Goal: Transaction & Acquisition: Book appointment/travel/reservation

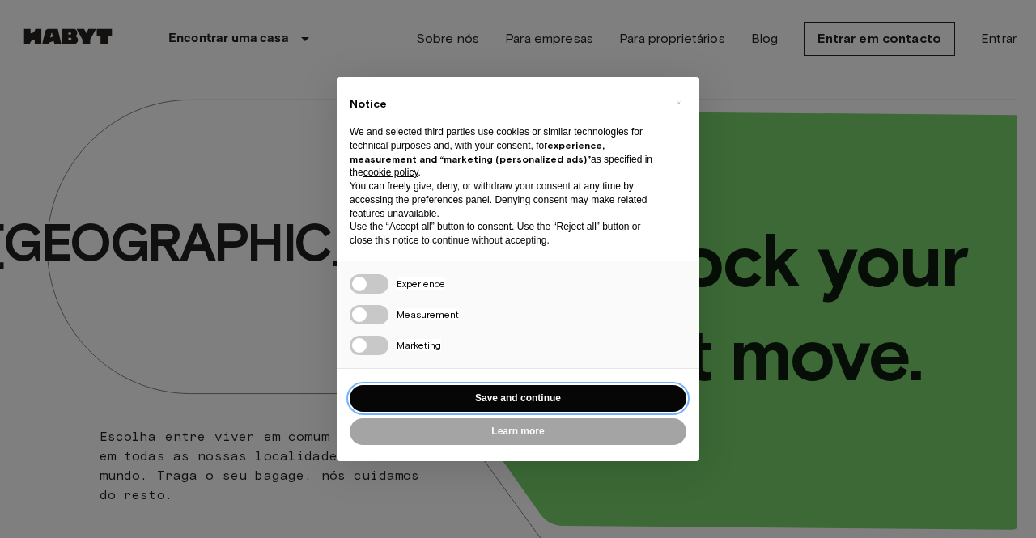
click at [455, 398] on button "Save and continue" at bounding box center [518, 398] width 337 height 27
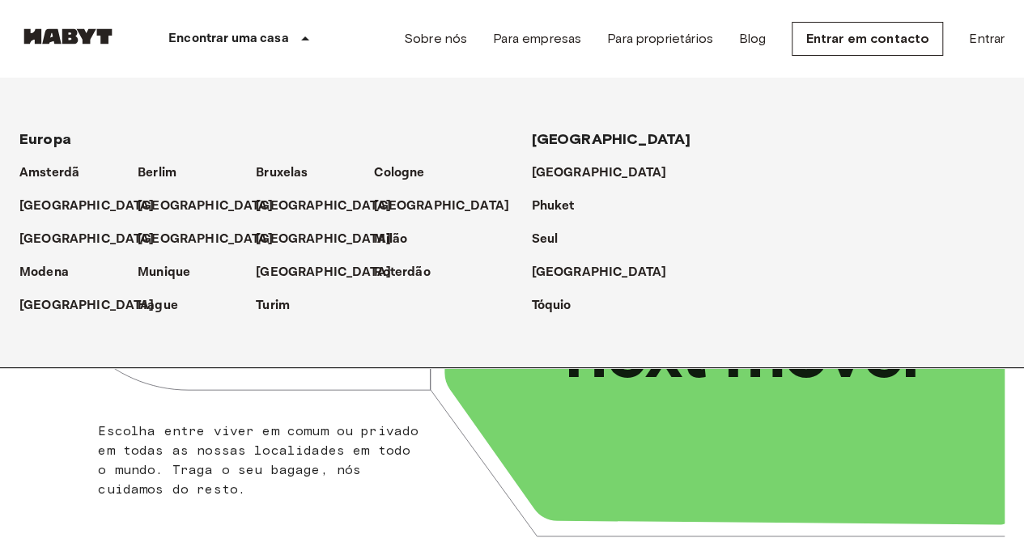
click at [282, 45] on p "Encontrar uma casa" at bounding box center [228, 38] width 121 height 19
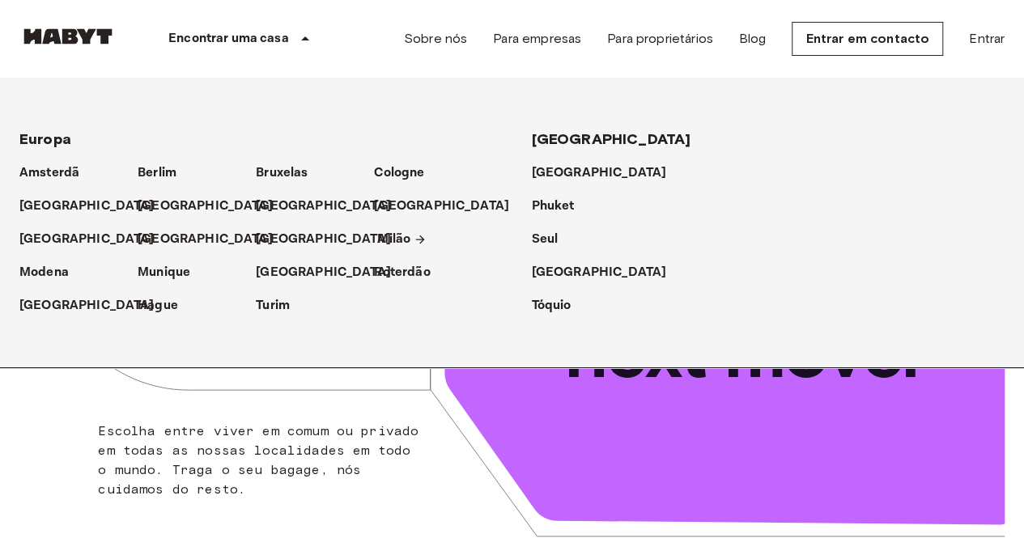
click at [384, 241] on p "Milão" at bounding box center [393, 239] width 33 height 19
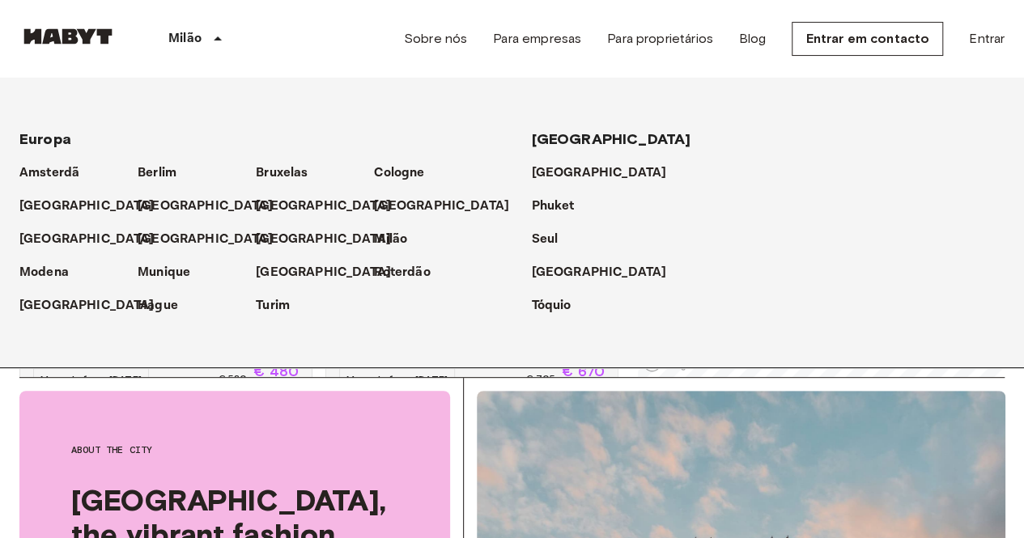
scroll to position [633, 0]
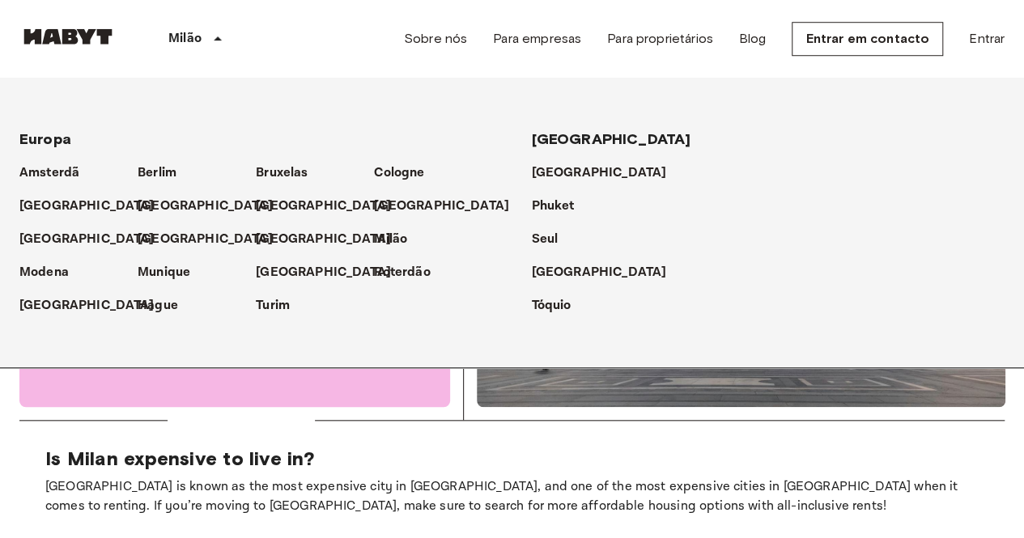
click at [223, 46] on icon at bounding box center [217, 38] width 19 height 19
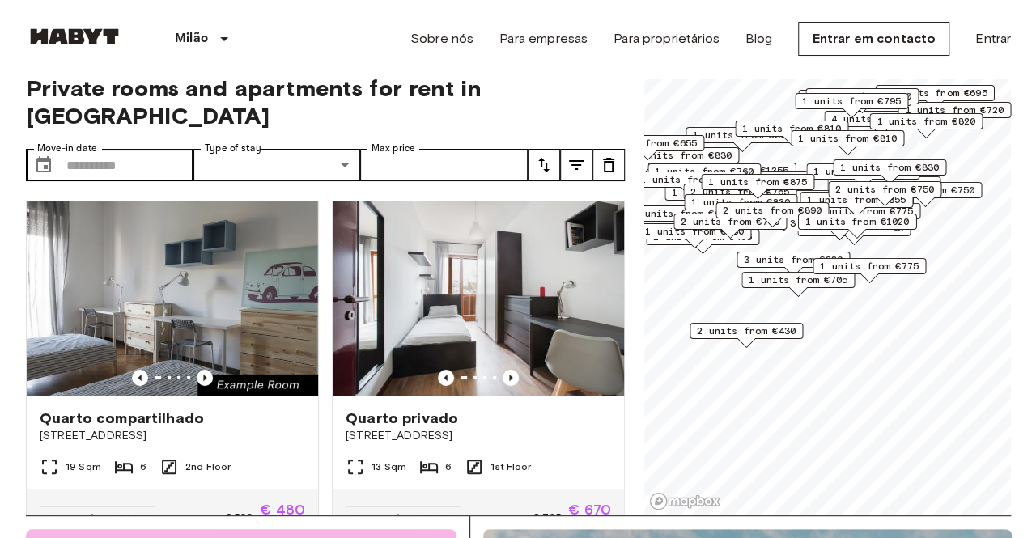
scroll to position [0, 0]
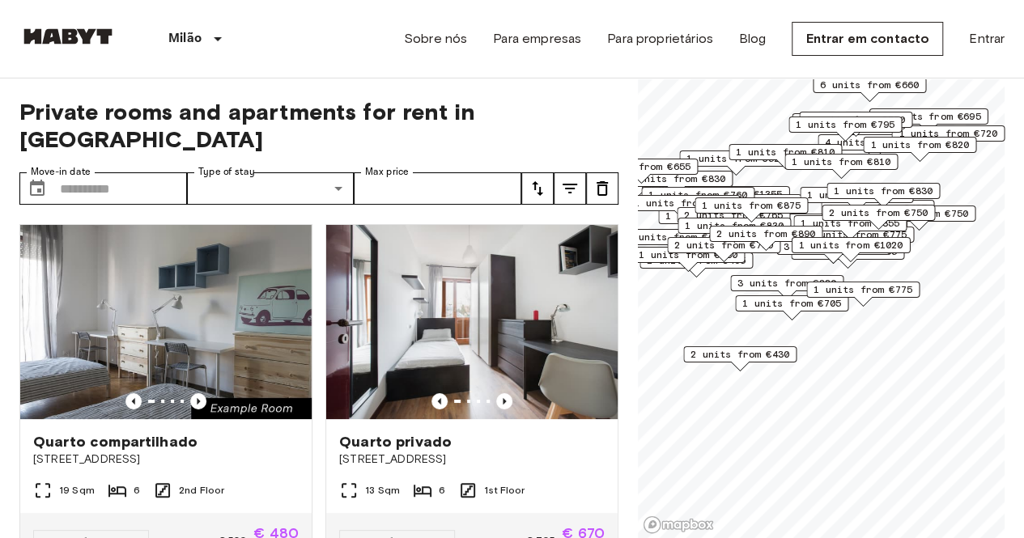
click at [562, 179] on icon "tune" at bounding box center [569, 188] width 19 height 19
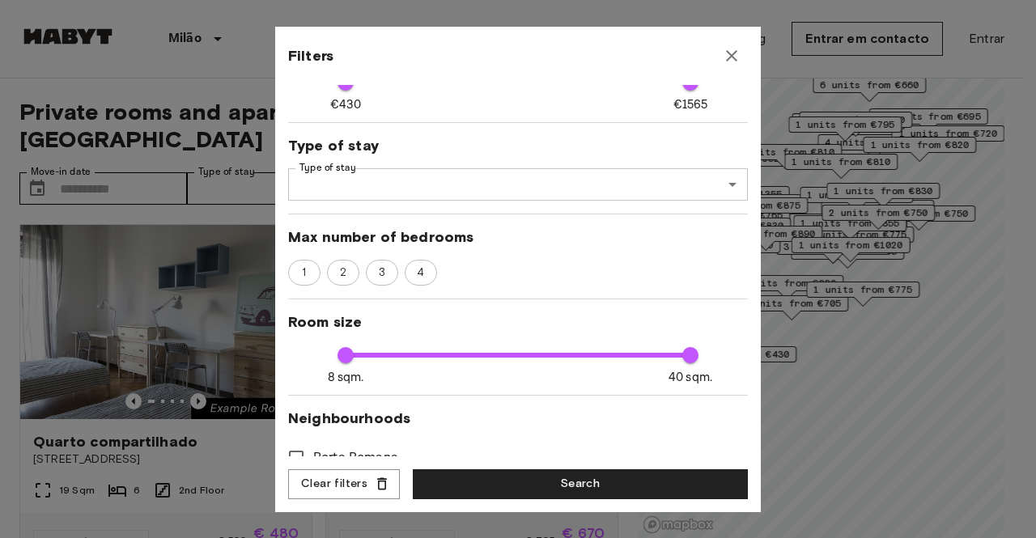
scroll to position [162, 0]
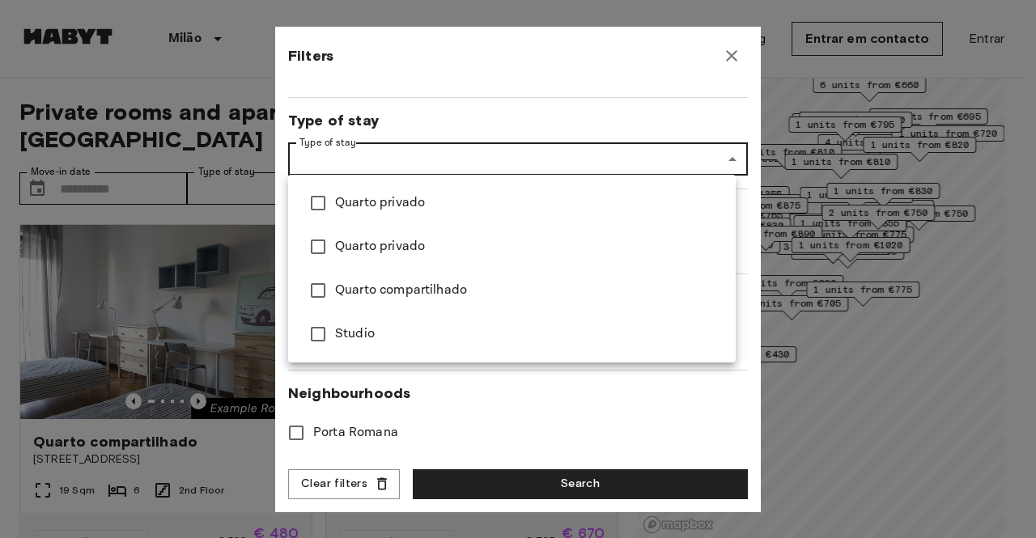
click at [363, 321] on li "Studio" at bounding box center [512, 334] width 448 height 44
type input "****"
type input "******"
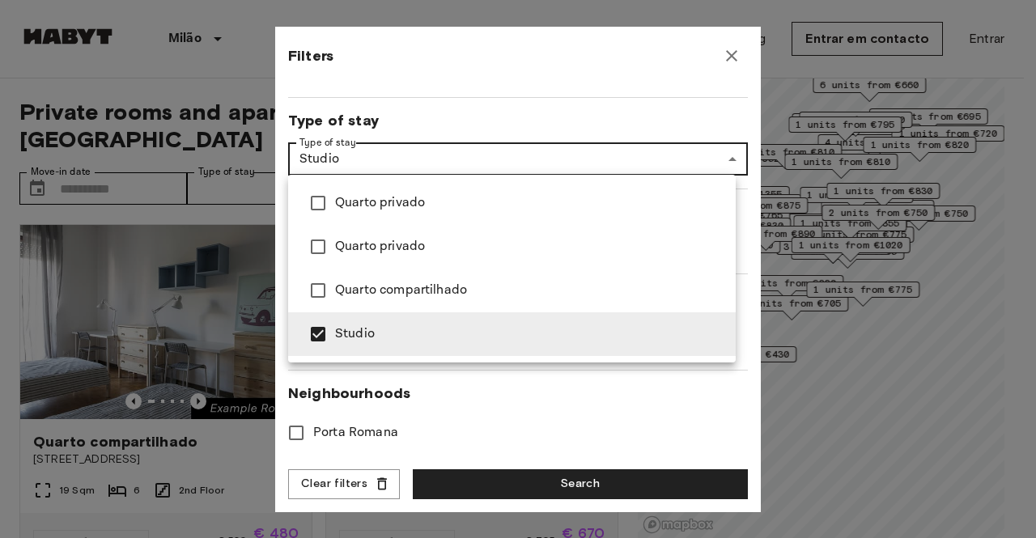
click at [636, 103] on div at bounding box center [518, 269] width 1036 height 538
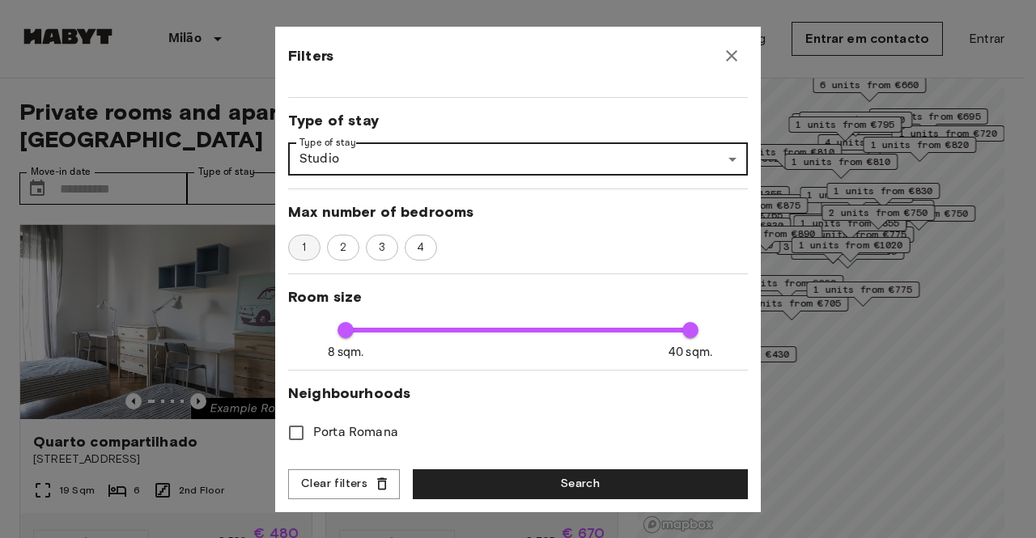
click at [301, 253] on span "1" at bounding box center [304, 248] width 22 height 16
type input "****"
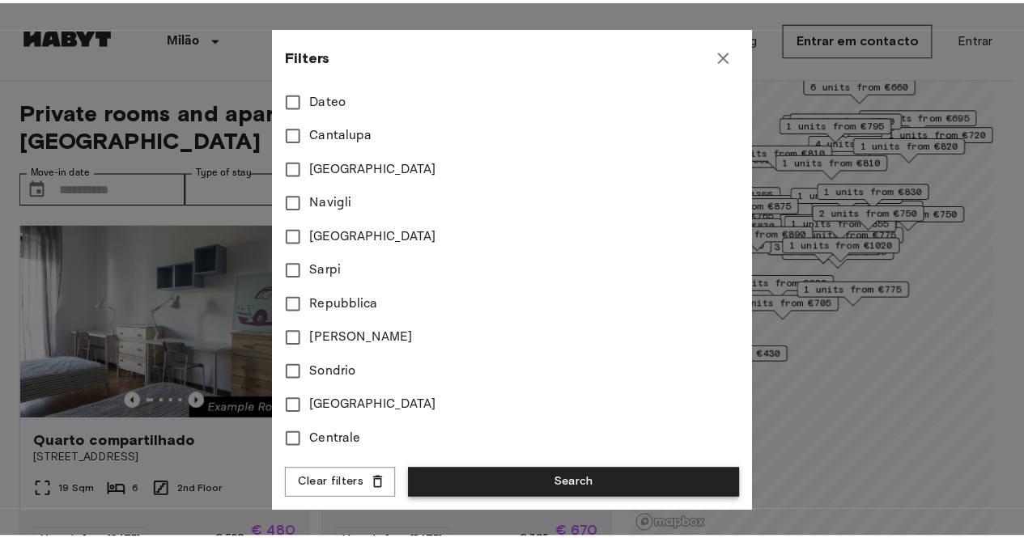
scroll to position [914, 0]
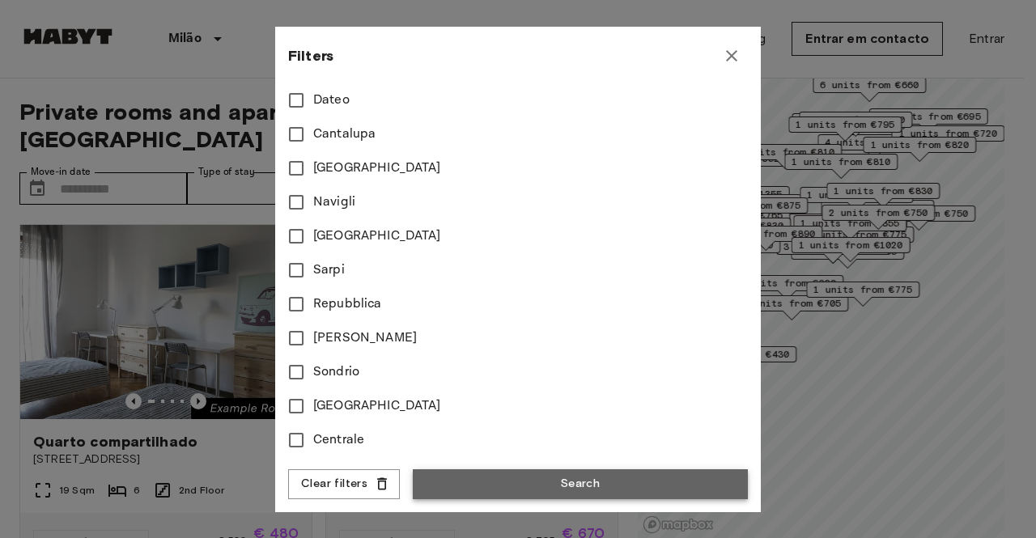
click at [546, 487] on button "Search" at bounding box center [580, 484] width 335 height 30
type input "******"
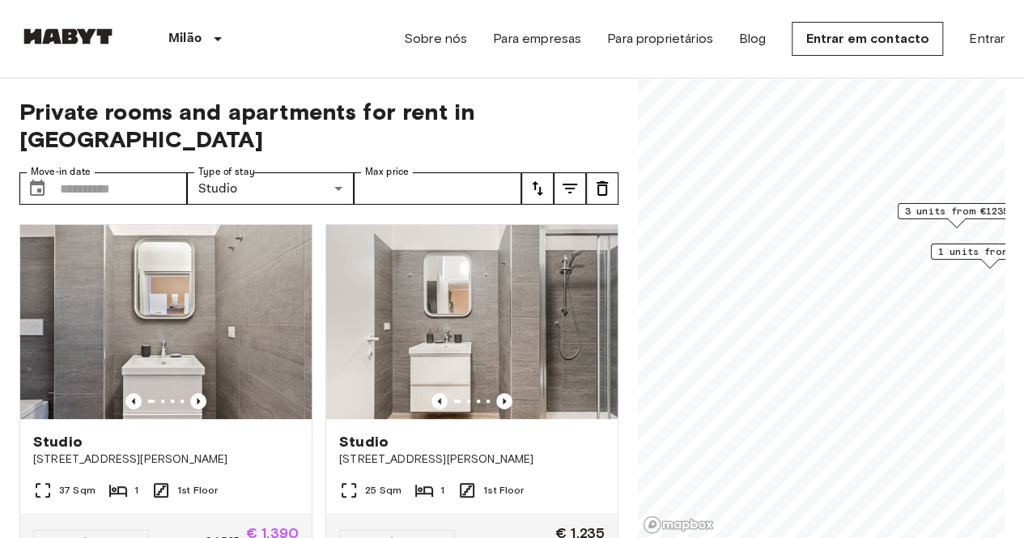
click at [941, 216] on span "3 units from €1235" at bounding box center [957, 211] width 104 height 15
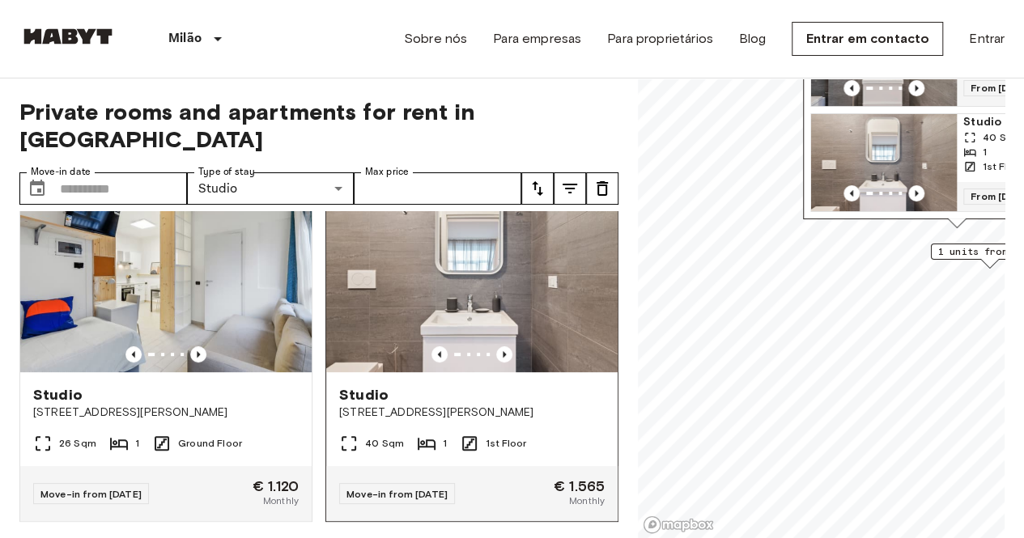
scroll to position [421, 0]
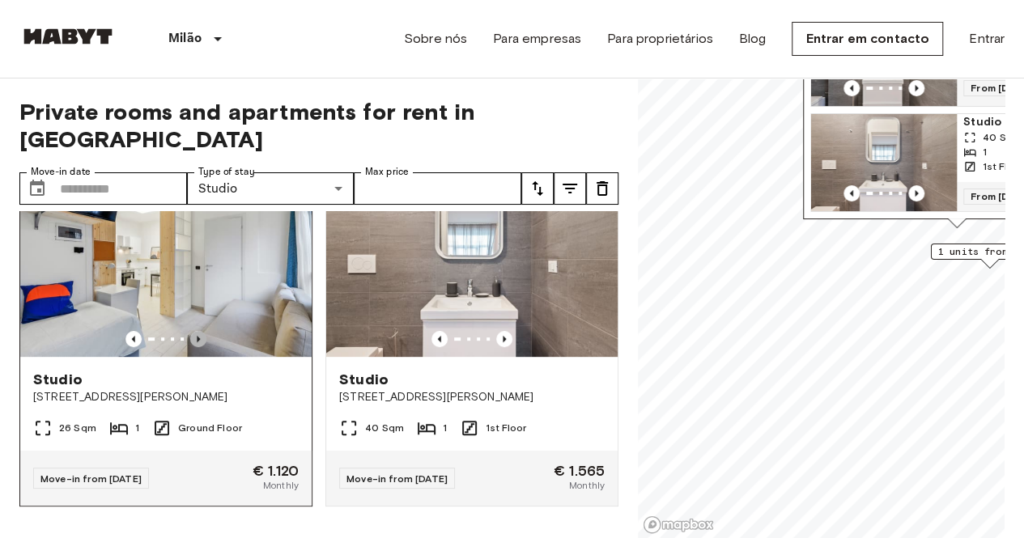
click at [190, 331] on icon "Previous image" at bounding box center [198, 339] width 16 height 16
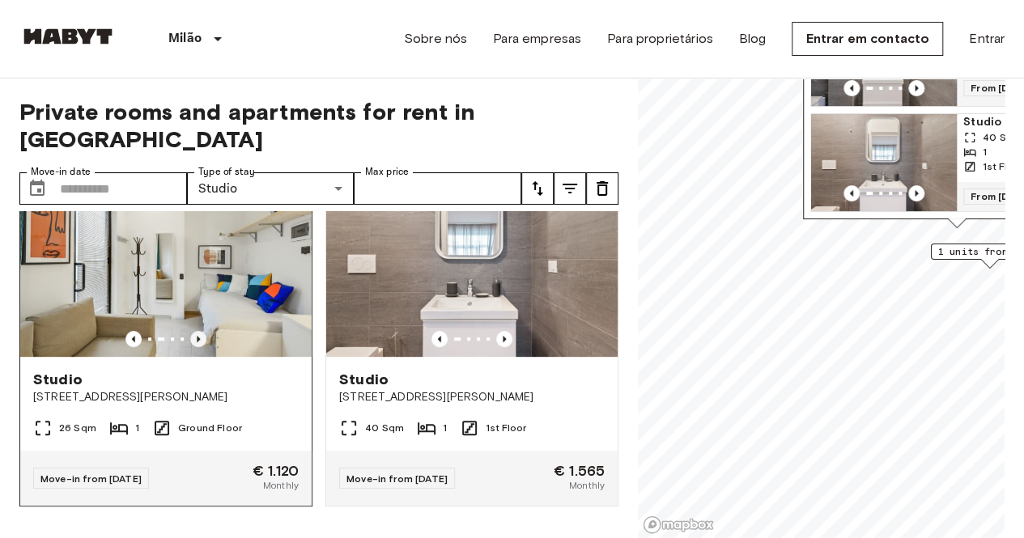
click at [190, 331] on icon "Previous image" at bounding box center [198, 339] width 16 height 16
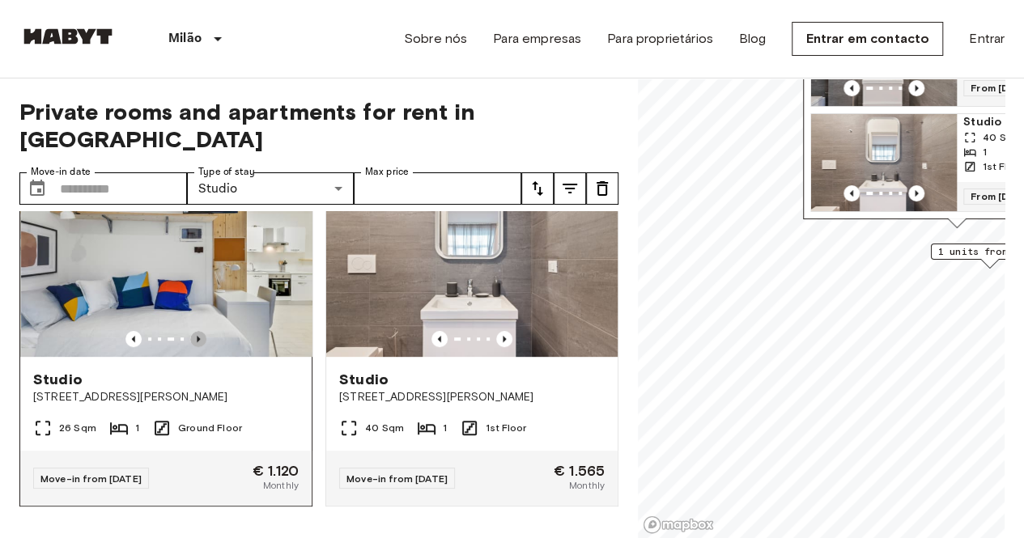
click at [190, 331] on icon "Previous image" at bounding box center [198, 339] width 16 height 16
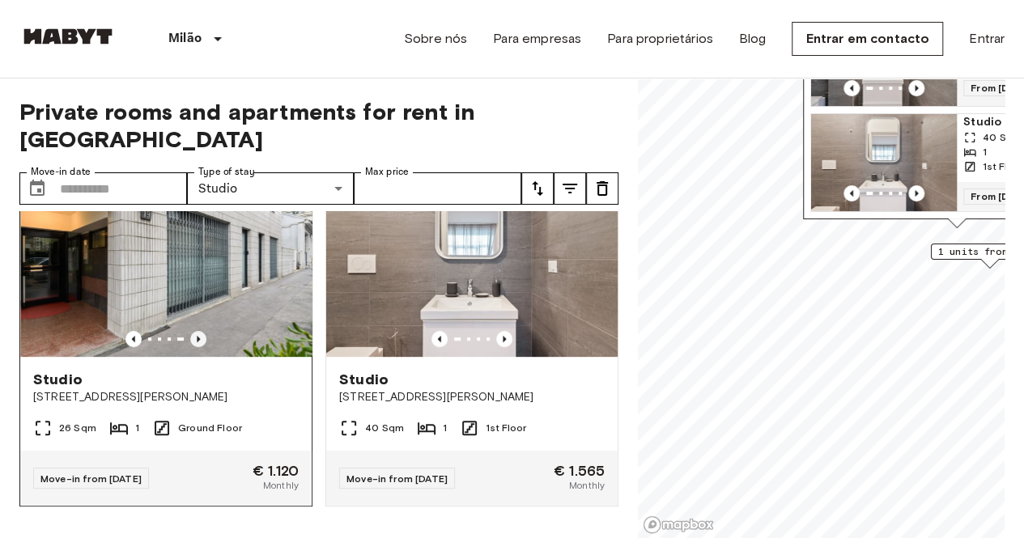
click at [190, 331] on icon "Previous image" at bounding box center [198, 339] width 16 height 16
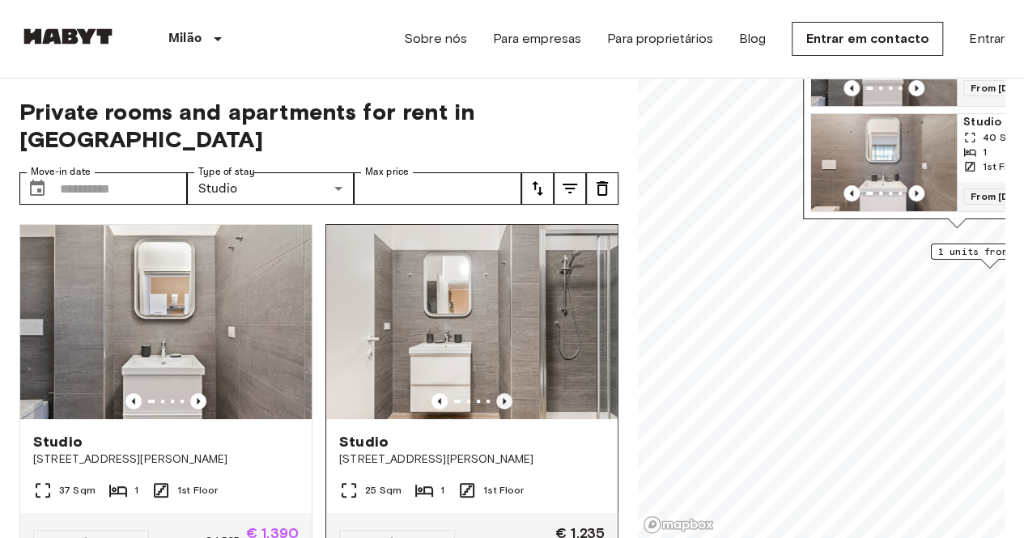
scroll to position [0, 0]
click at [503, 398] on icon "Previous image" at bounding box center [504, 401] width 3 height 6
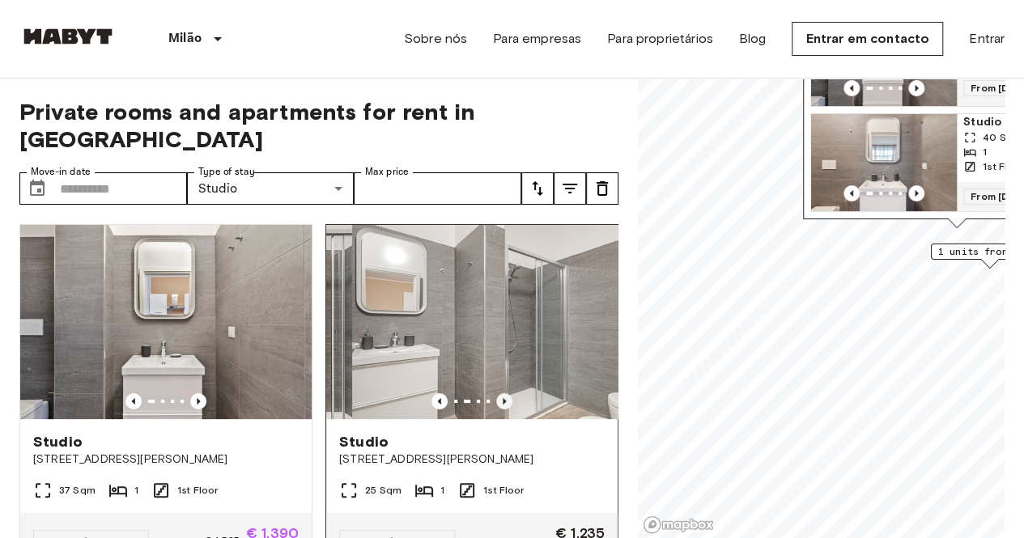
click at [503, 398] on icon "Previous image" at bounding box center [504, 401] width 3 height 6
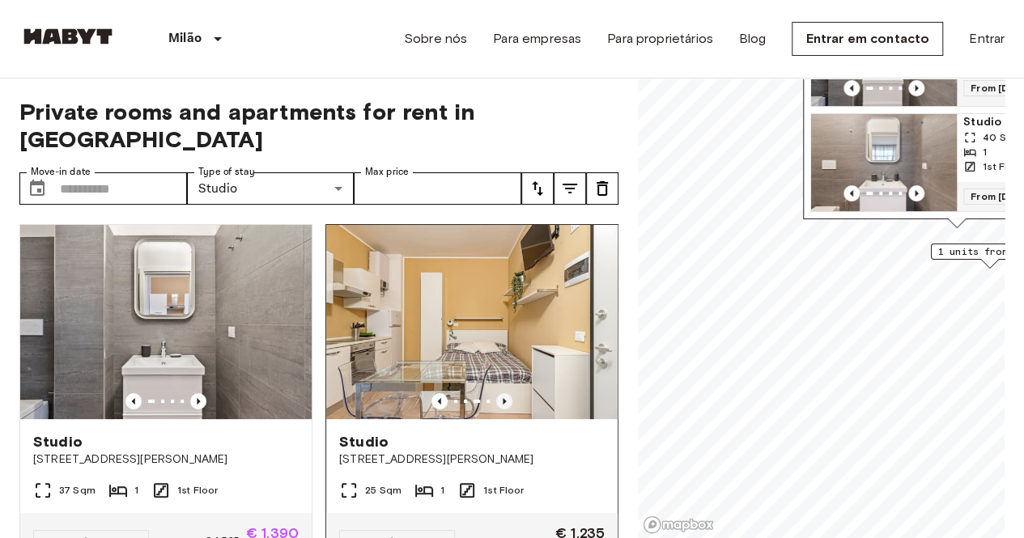
click at [503, 398] on icon "Previous image" at bounding box center [504, 401] width 3 height 6
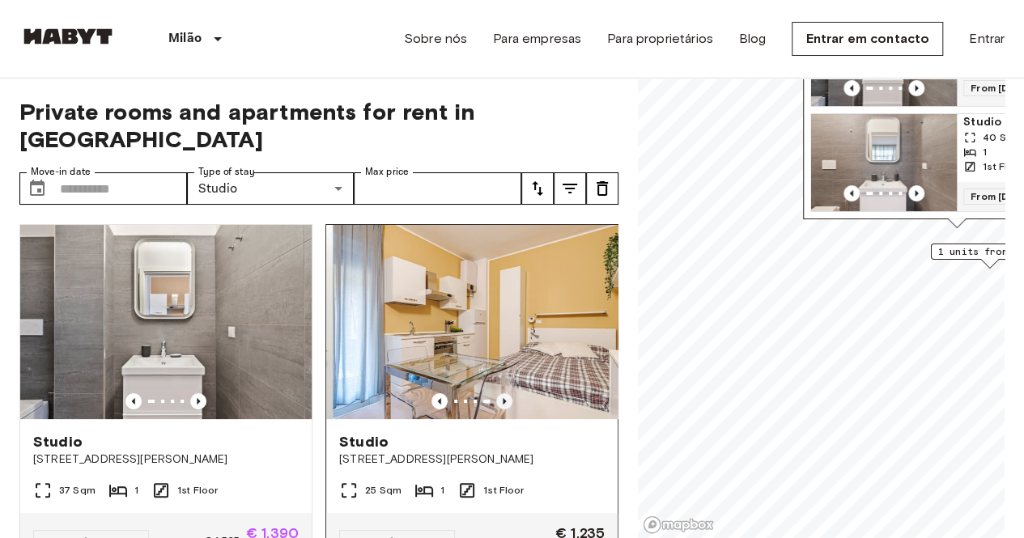
click at [503, 398] on icon "Previous image" at bounding box center [504, 401] width 3 height 6
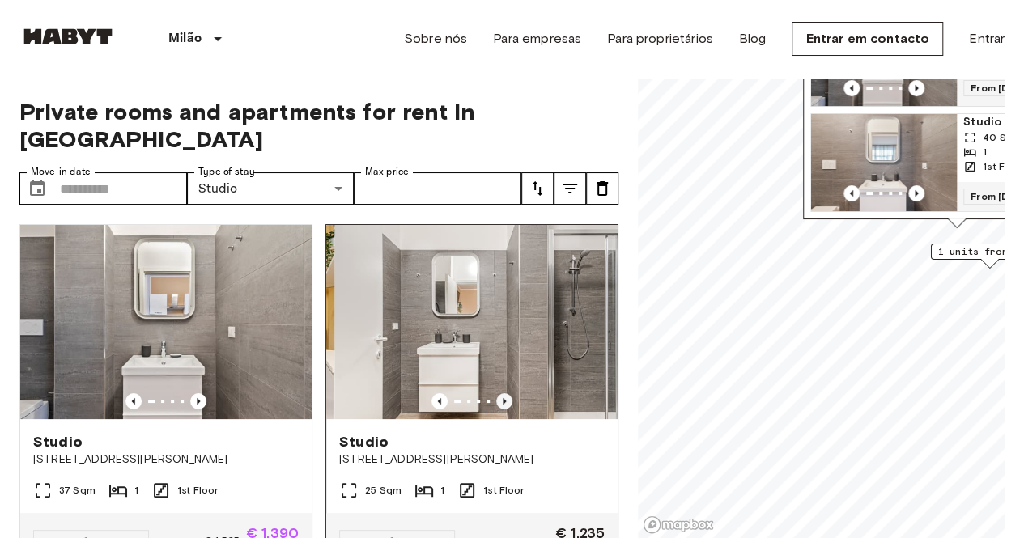
click at [503, 398] on icon "Previous image" at bounding box center [504, 401] width 3 height 6
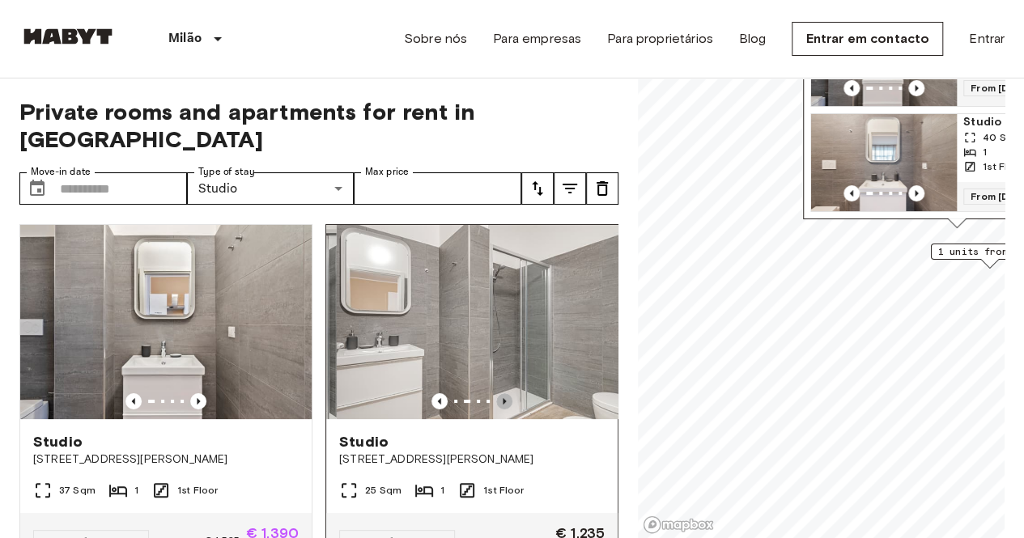
click at [503, 398] on icon "Previous image" at bounding box center [504, 401] width 3 height 6
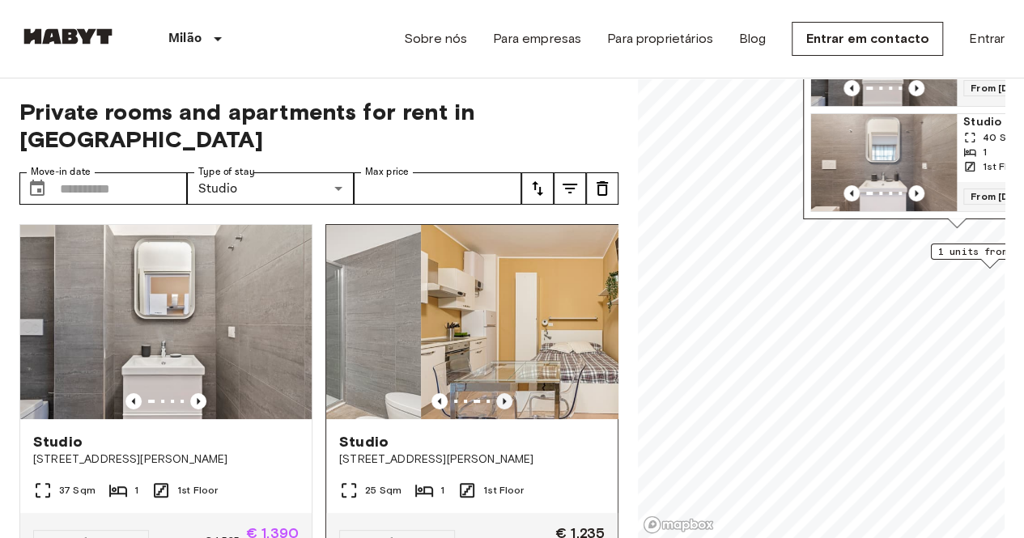
click at [503, 398] on icon "Previous image" at bounding box center [504, 401] width 3 height 6
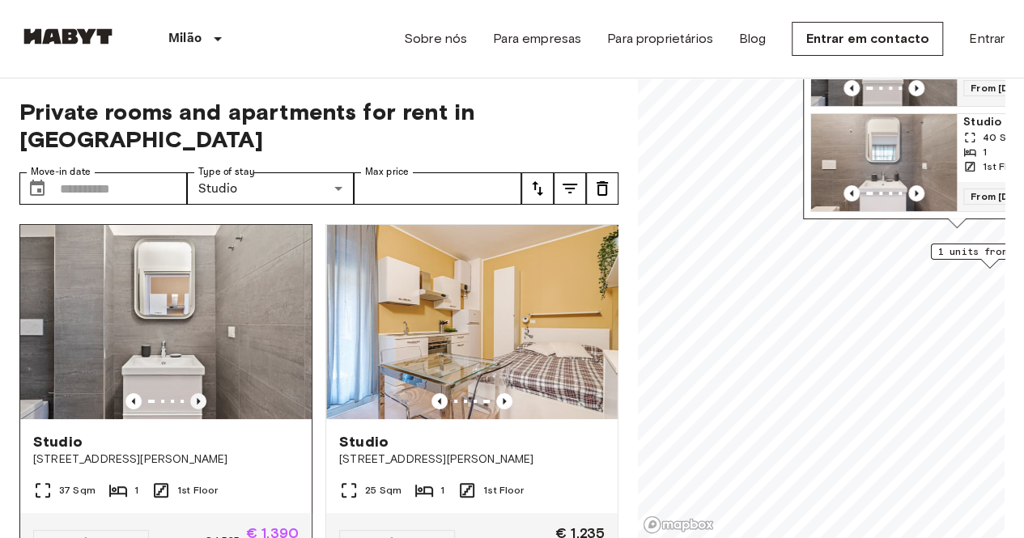
click at [197, 398] on icon "Previous image" at bounding box center [198, 401] width 3 height 6
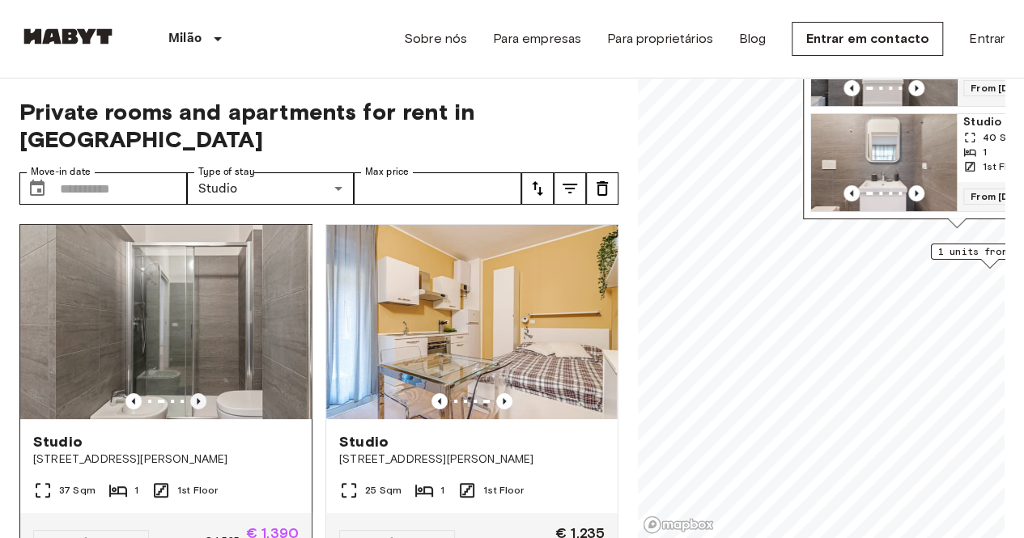
click at [197, 398] on icon "Previous image" at bounding box center [198, 401] width 3 height 6
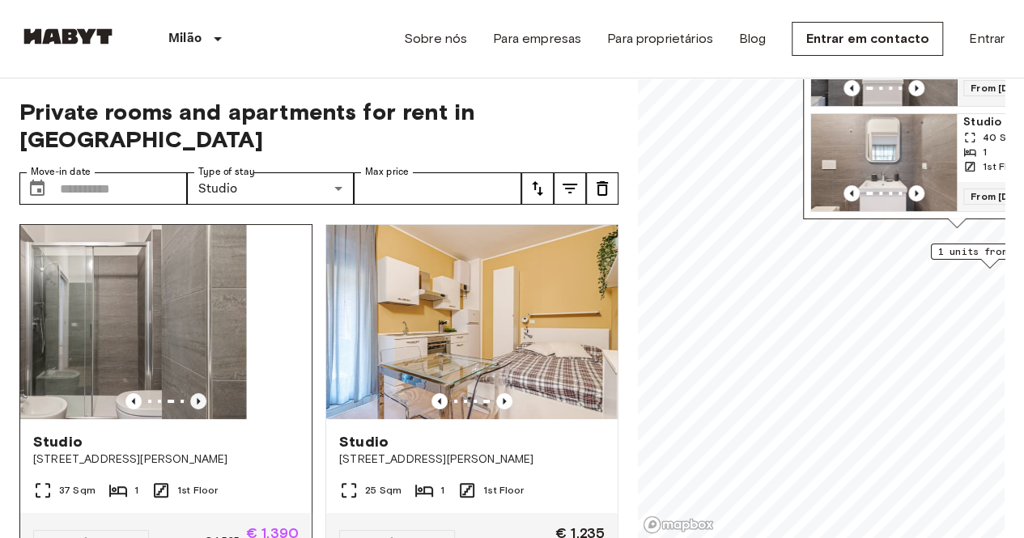
click at [196, 393] on icon "Previous image" at bounding box center [198, 401] width 16 height 16
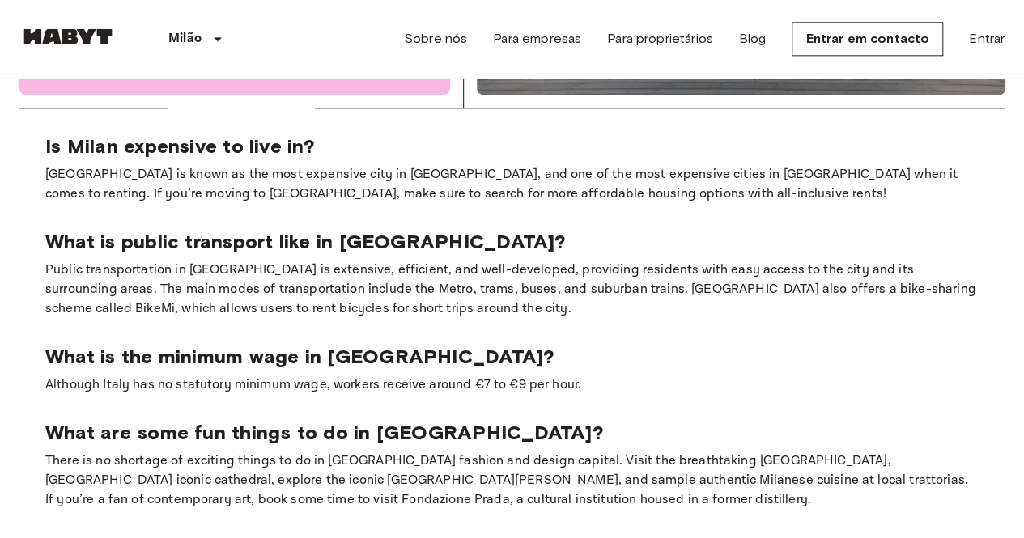
scroll to position [1052, 0]
